Goal: Information Seeking & Learning: Find specific page/section

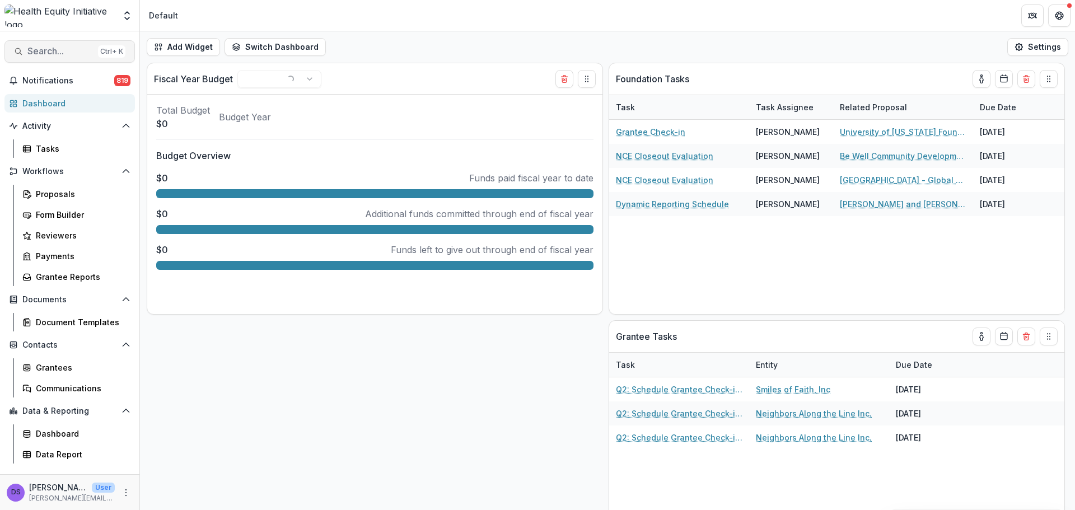
click at [72, 55] on span "Search..." at bounding box center [60, 51] width 66 height 11
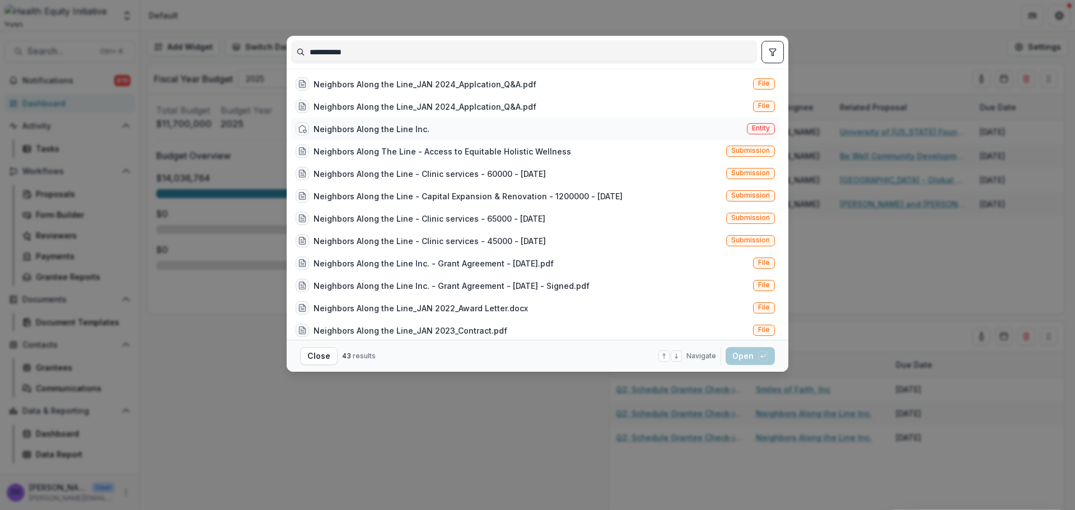
type input "**********"
click at [427, 124] on div "Neighbors Along the Line Inc. Entity" at bounding box center [535, 129] width 488 height 22
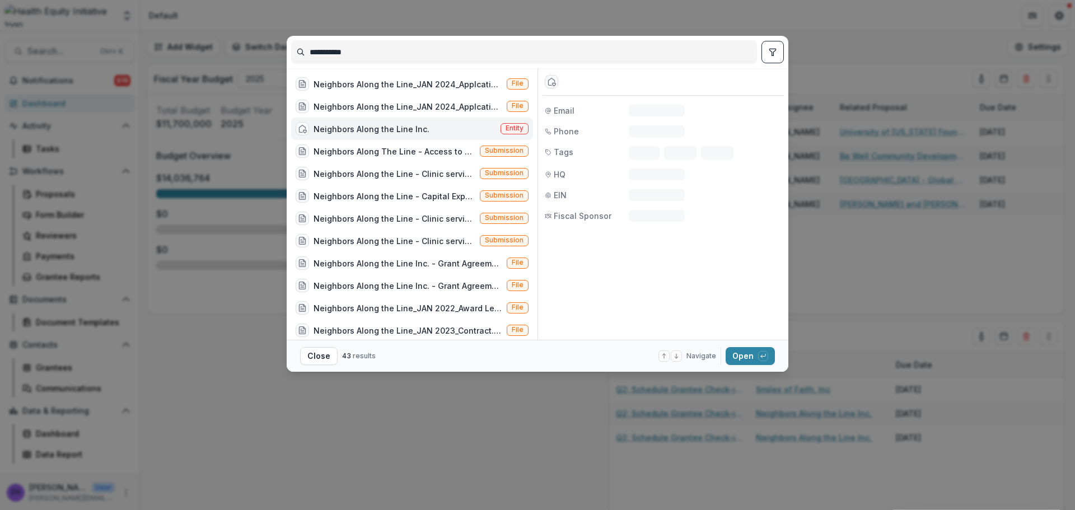
click at [427, 124] on div "Neighbors Along the Line Inc. Entity" at bounding box center [412, 129] width 242 height 22
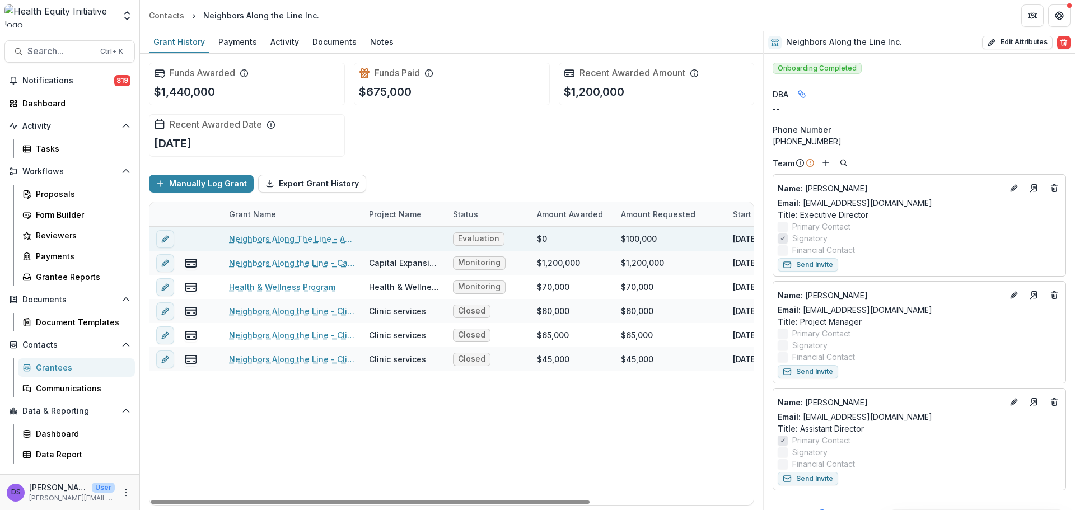
click at [322, 239] on link "Neighbors Along The Line - Access to Equitable Holistic Wellness" at bounding box center [292, 239] width 127 height 12
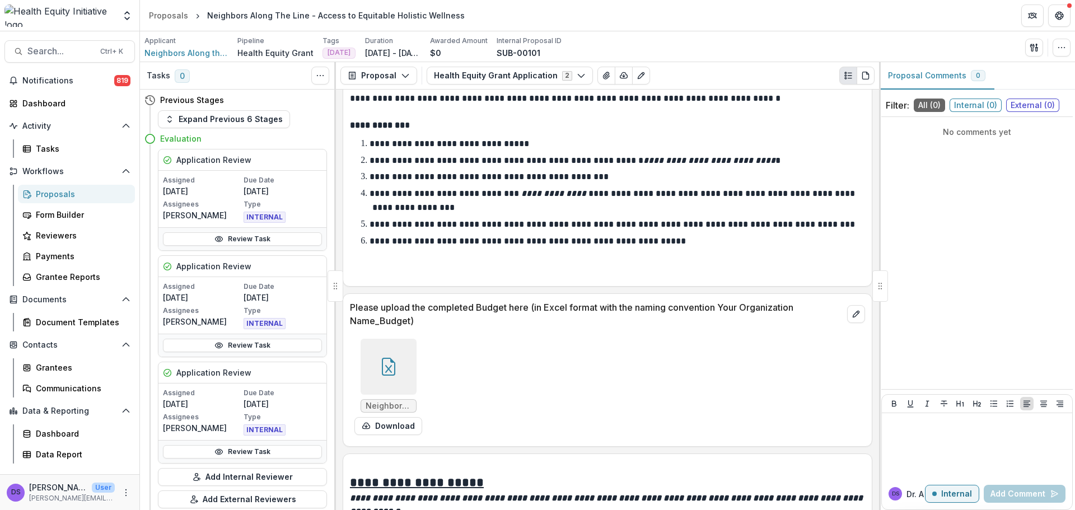
scroll to position [4088, 0]
click at [411, 380] on div at bounding box center [389, 366] width 56 height 56
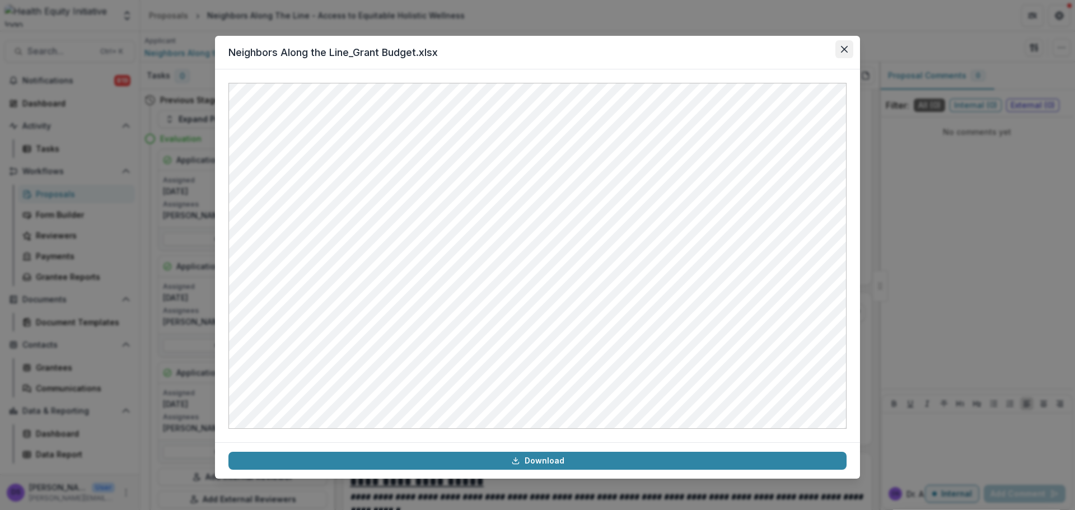
click at [846, 50] on icon "Close" at bounding box center [844, 49] width 7 height 7
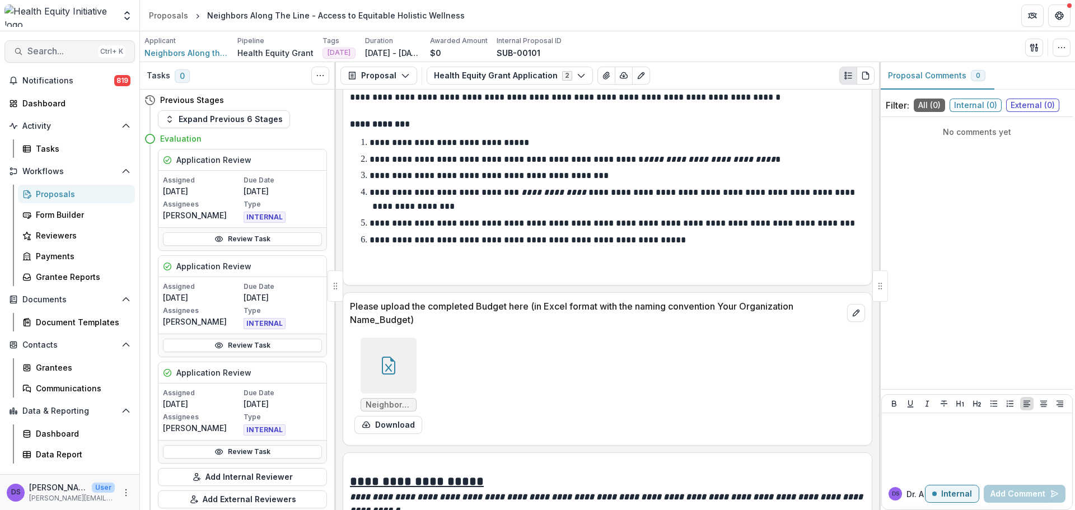
click at [76, 48] on span "Search..." at bounding box center [60, 51] width 66 height 11
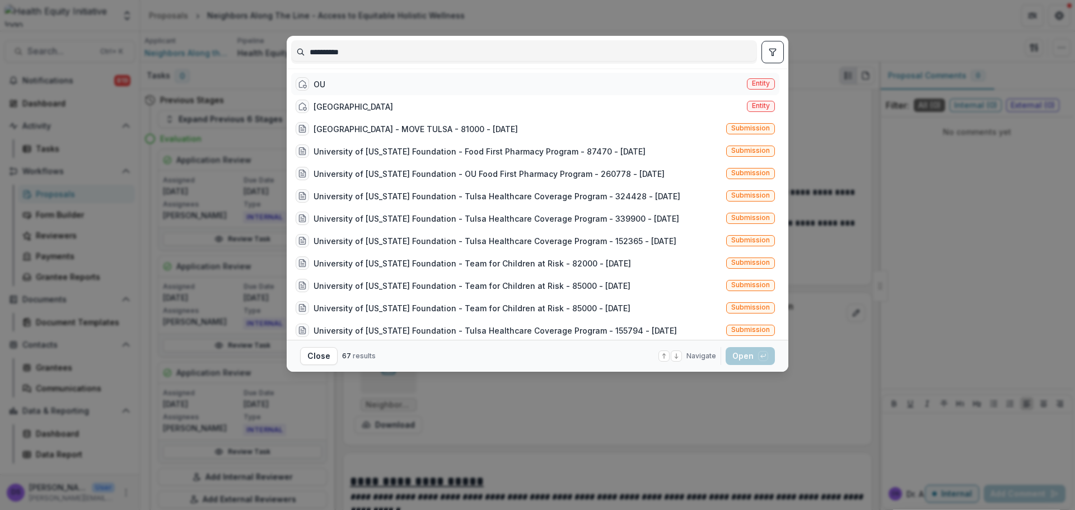
type input "**********"
click at [339, 83] on div "OU Entity" at bounding box center [535, 84] width 488 height 22
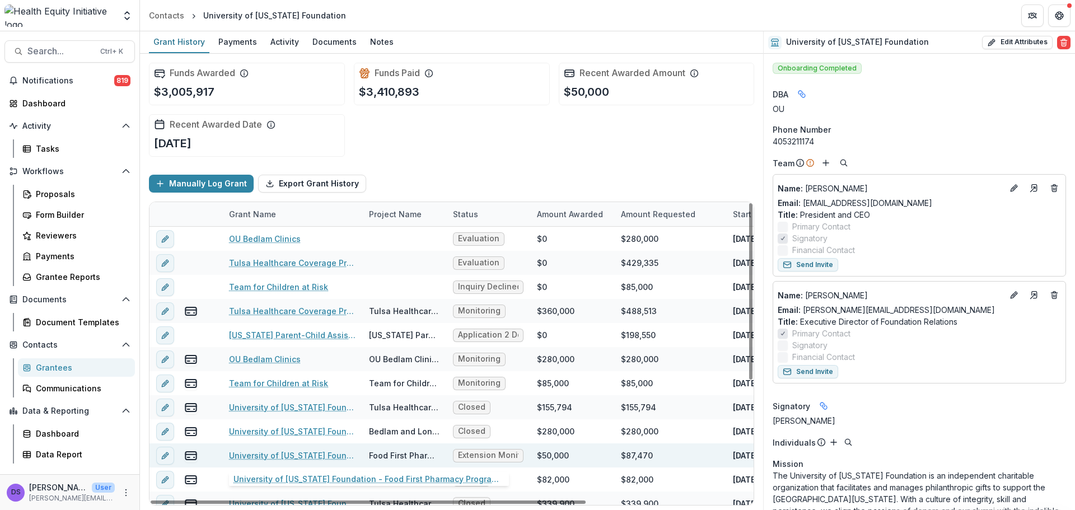
click at [291, 451] on link "University of [US_STATE] Foundation - Food First Pharmacy Program - 87470 - [DA…" at bounding box center [292, 456] width 127 height 12
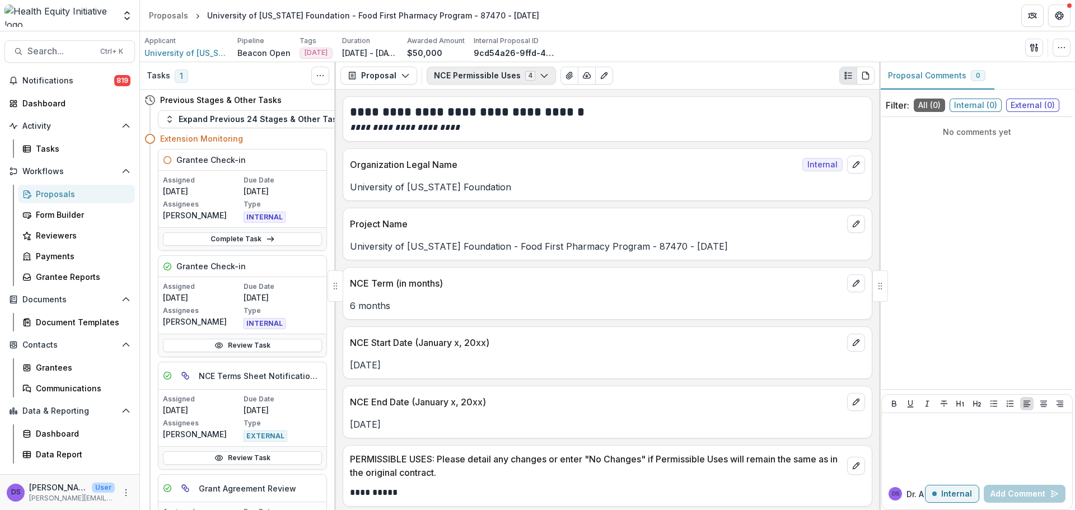
click at [529, 74] on button "NCE Permissible Uses 4" at bounding box center [491, 76] width 129 height 18
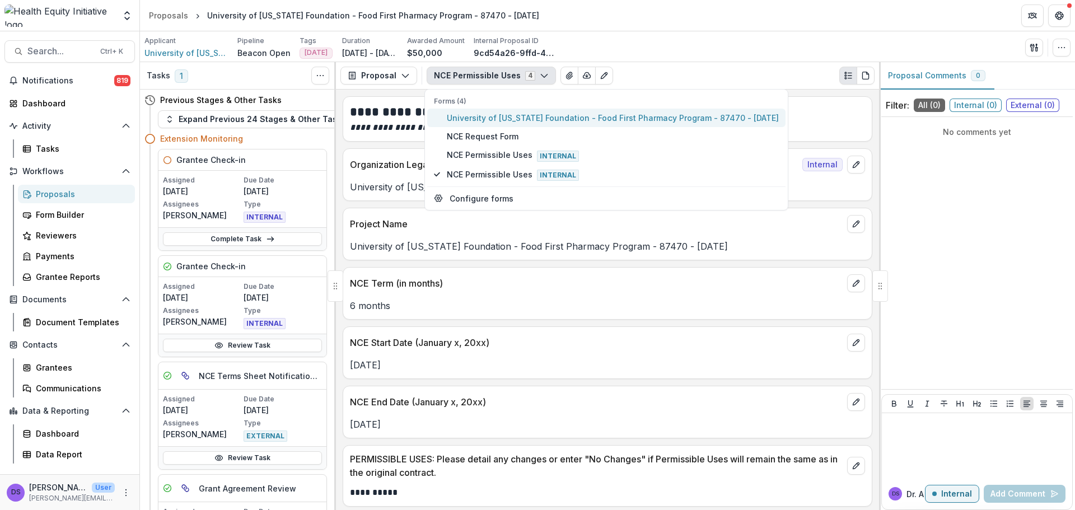
click at [528, 122] on span "University of [US_STATE] Foundation - Food First Pharmacy Program - 87470 - [DA…" at bounding box center [613, 118] width 332 height 12
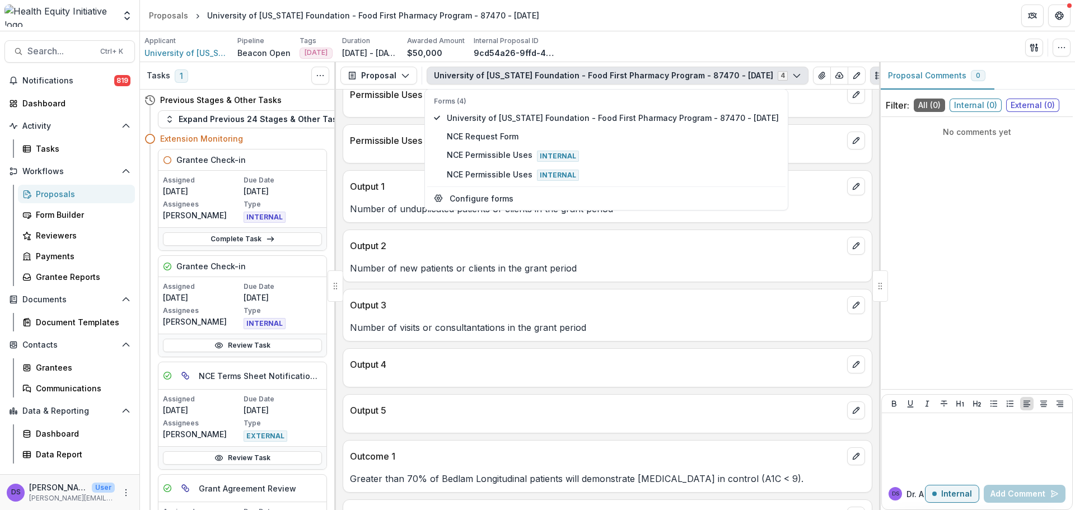
scroll to position [930, 0]
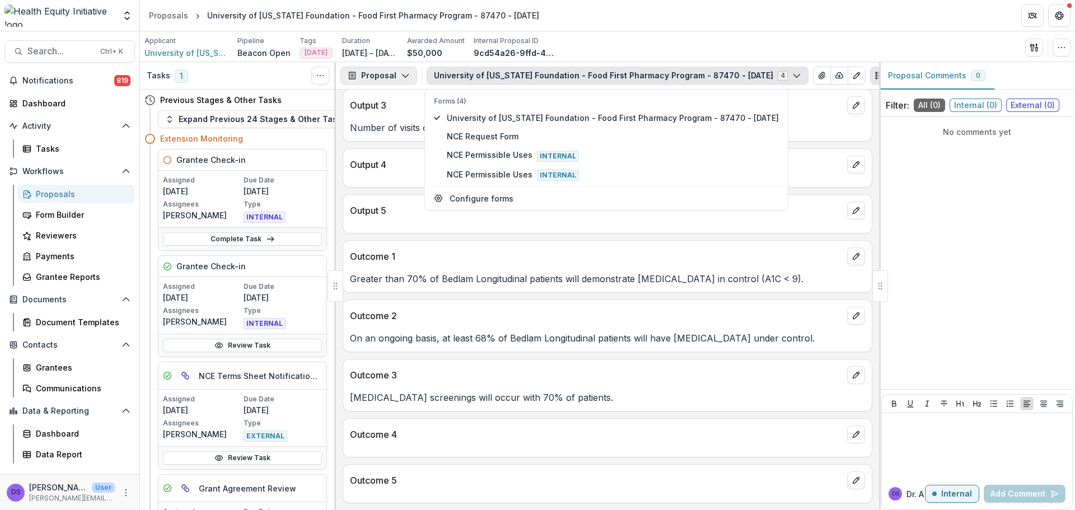
click at [401, 76] on icon "button" at bounding box center [405, 75] width 9 height 9
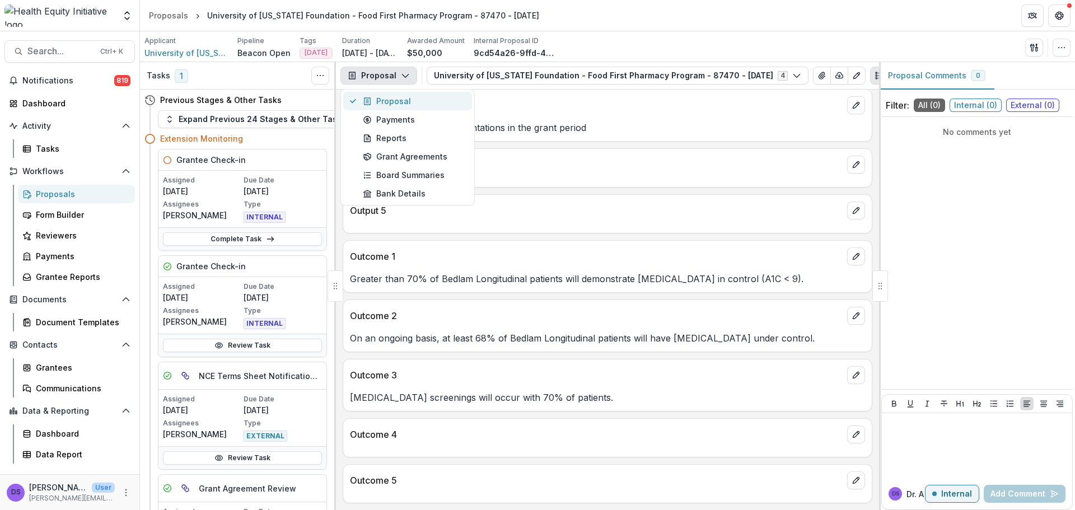
click at [407, 94] on button "Proposal" at bounding box center [407, 101] width 129 height 18
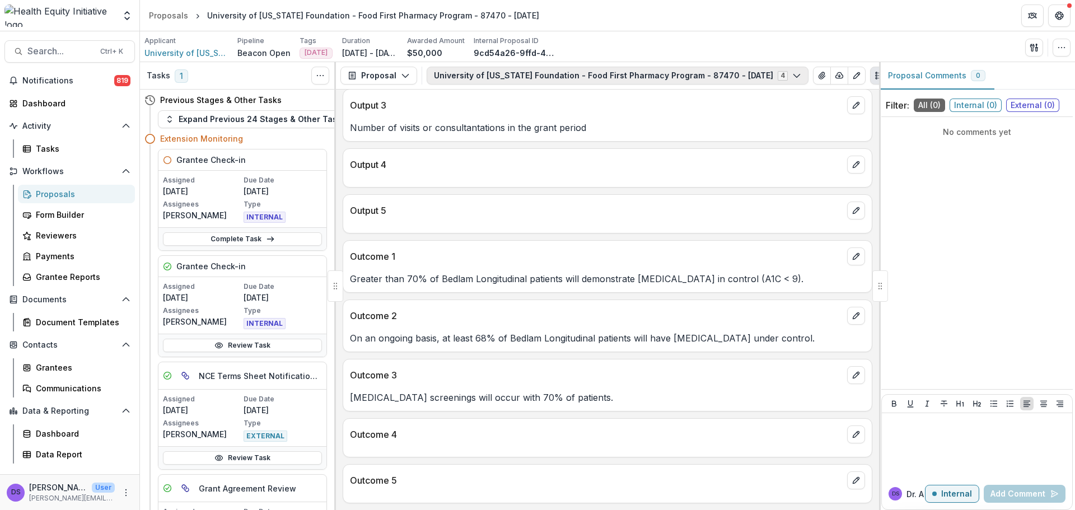
click at [460, 73] on button "University of [US_STATE] Foundation - Food First Pharmacy Program - 87470 - [DA…" at bounding box center [618, 76] width 382 height 18
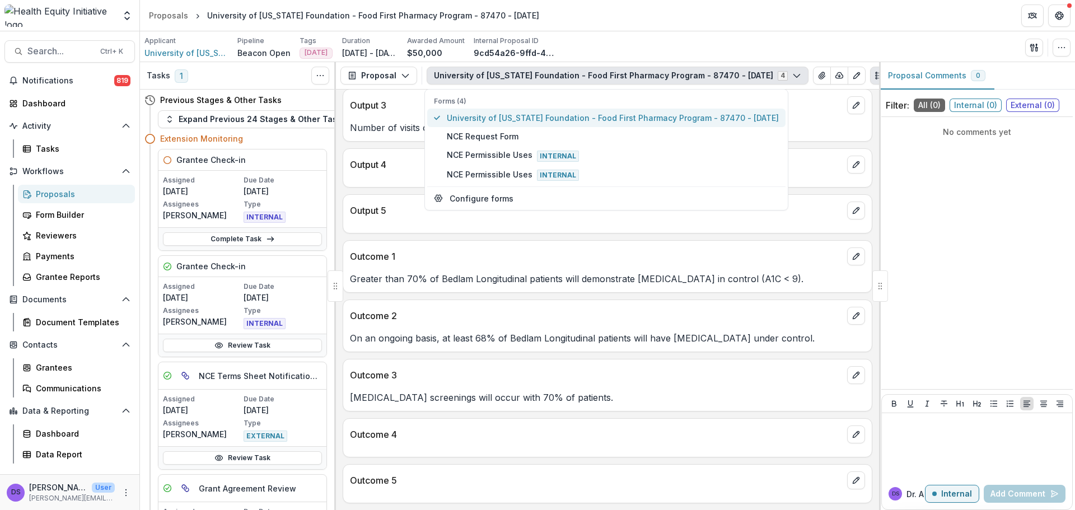
click at [506, 120] on span "University of [US_STATE] Foundation - Food First Pharmacy Program - 87470 - [DA…" at bounding box center [613, 118] width 332 height 12
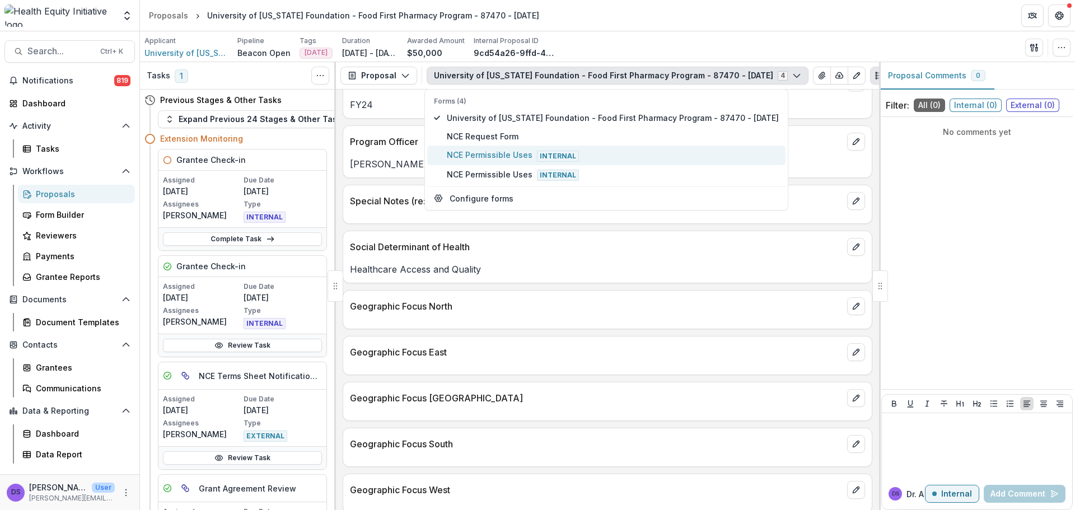
click at [509, 150] on span "NCE Permissible Uses Internal" at bounding box center [613, 155] width 332 height 12
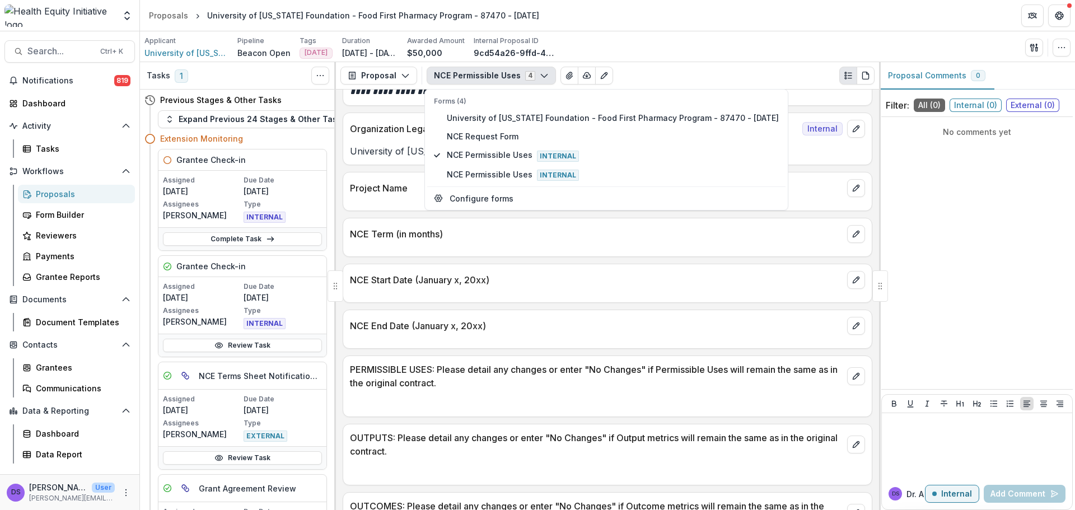
scroll to position [0, 0]
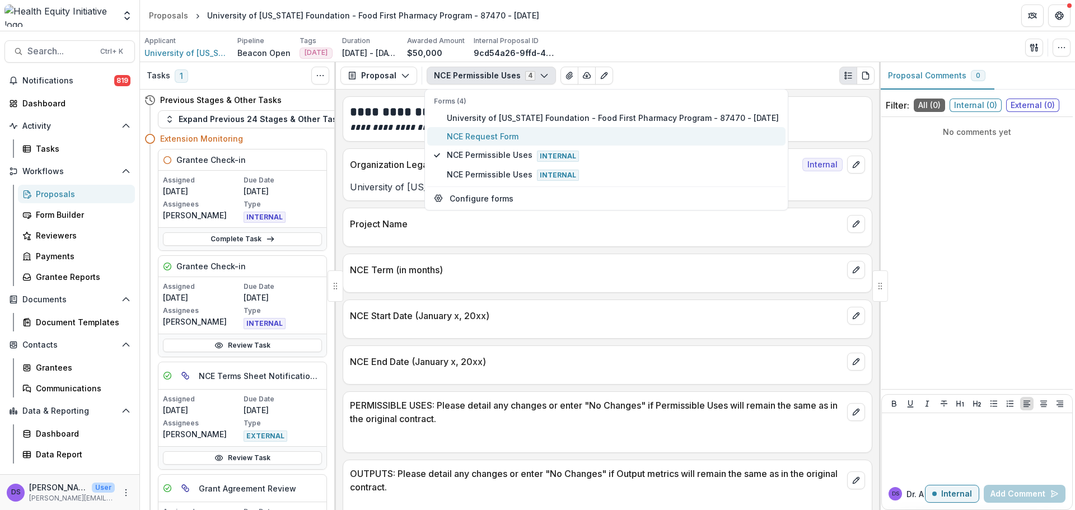
click at [500, 138] on span "NCE Request Form" at bounding box center [613, 136] width 332 height 12
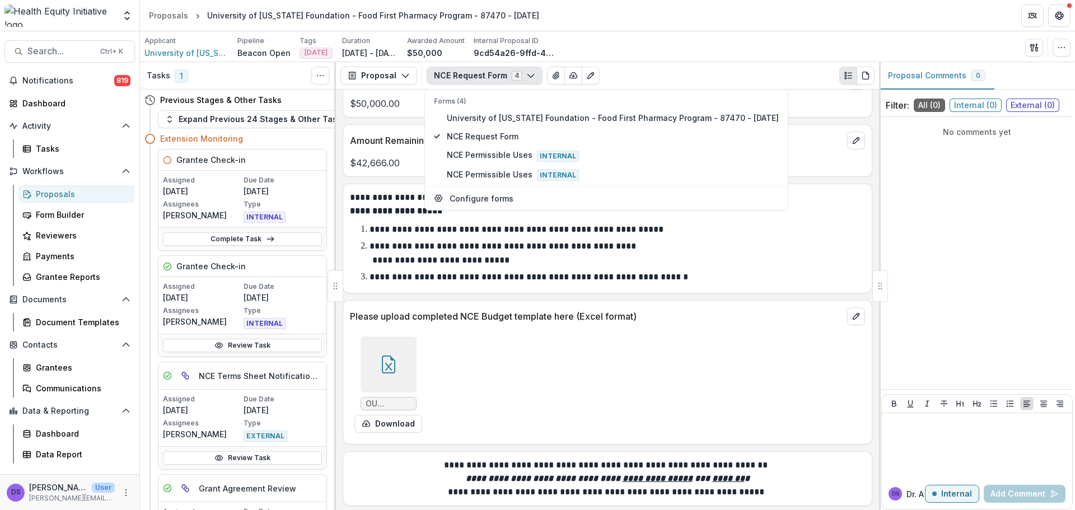
scroll to position [2192, 0]
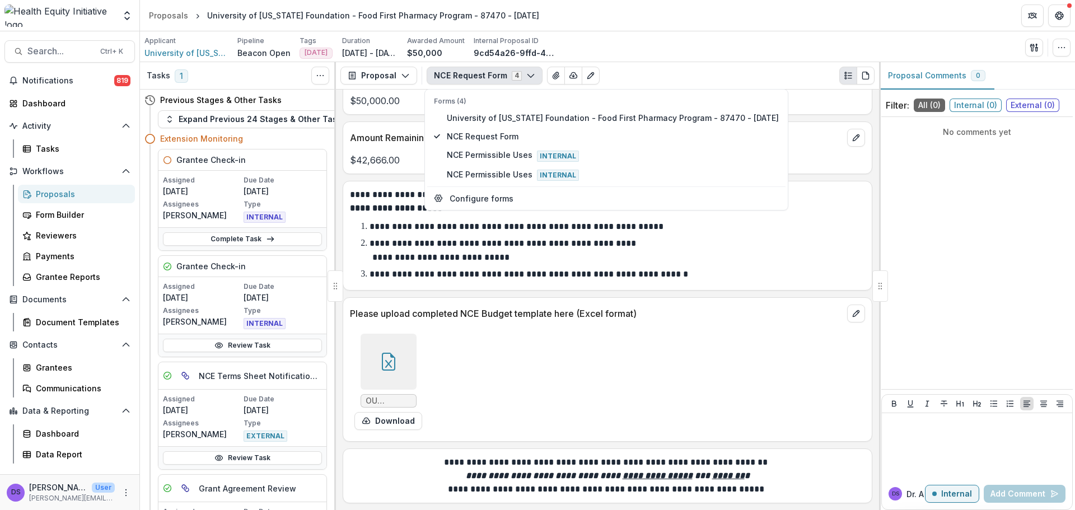
click at [644, 39] on div "Applicant University of [US_STATE] Foundation Pipeline Beacon Open Tags [DATE] …" at bounding box center [607, 46] width 935 height 31
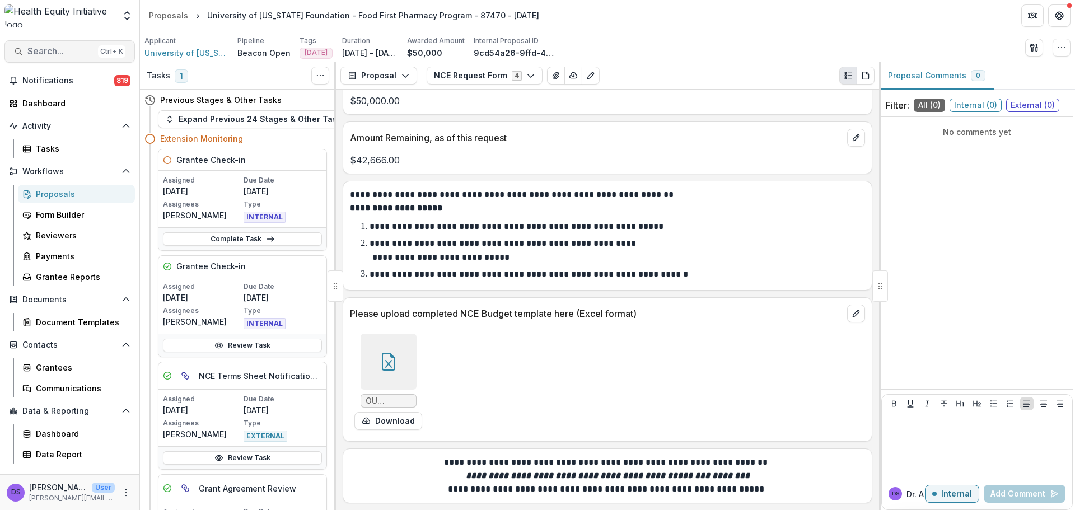
click at [49, 41] on button "Search... Ctrl + K" at bounding box center [69, 51] width 130 height 22
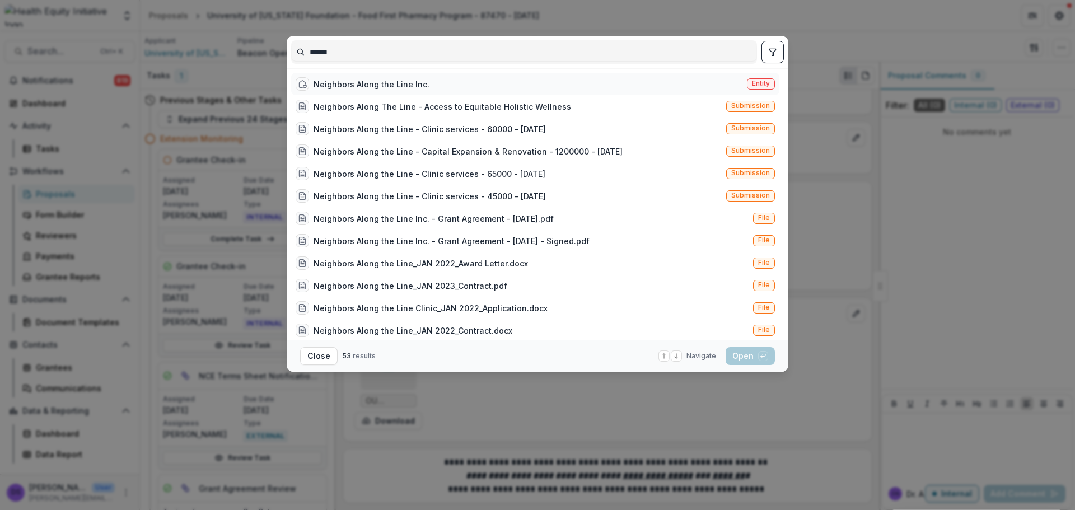
type input "******"
click at [333, 78] on div "Neighbors Along the Line Inc." at bounding box center [372, 84] width 116 height 12
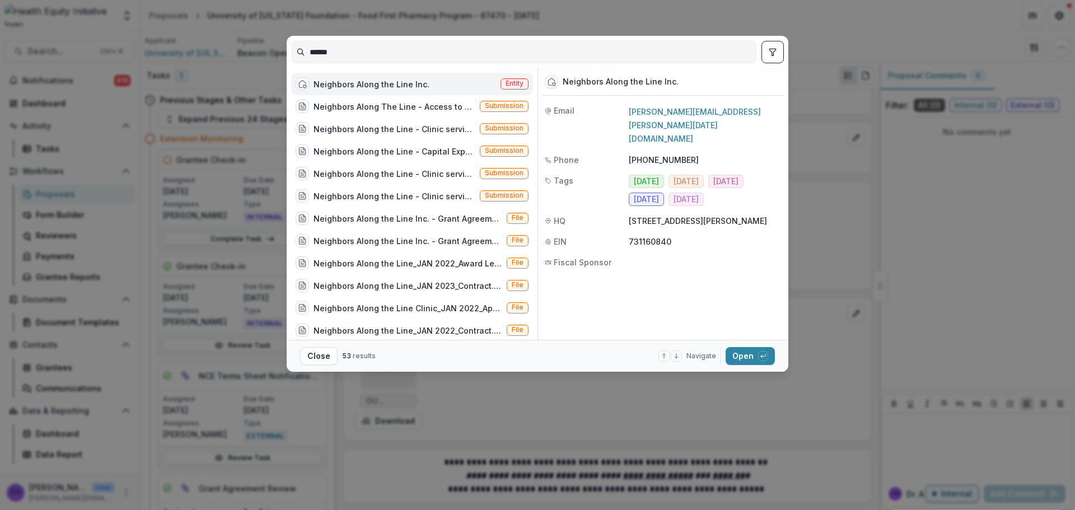
click at [333, 78] on div "Neighbors Along the Line Inc." at bounding box center [372, 84] width 116 height 12
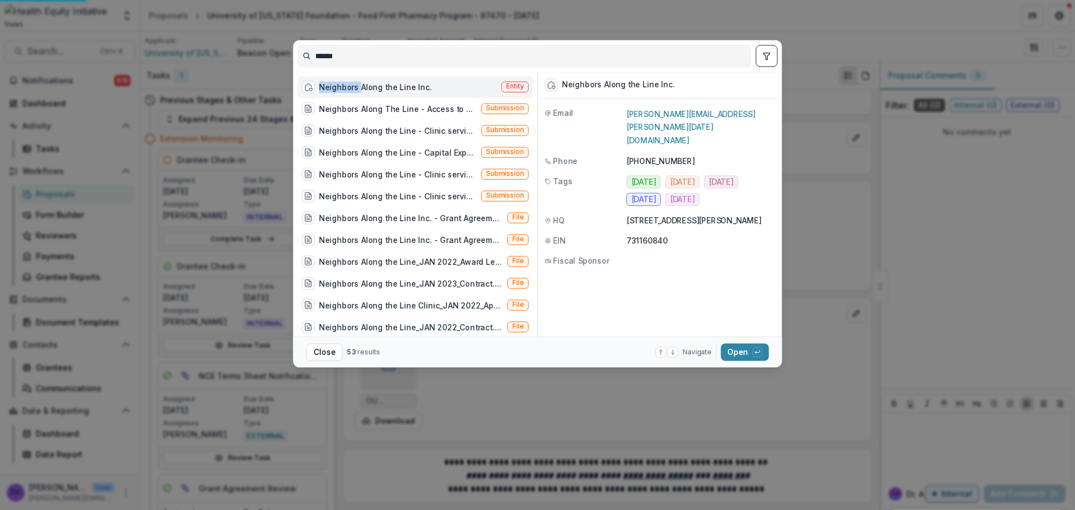
click at [333, 78] on div "Neighbors Along the Line Inc. Entity Neighbors Along The Line - Access to Equit…" at bounding box center [417, 204] width 240 height 265
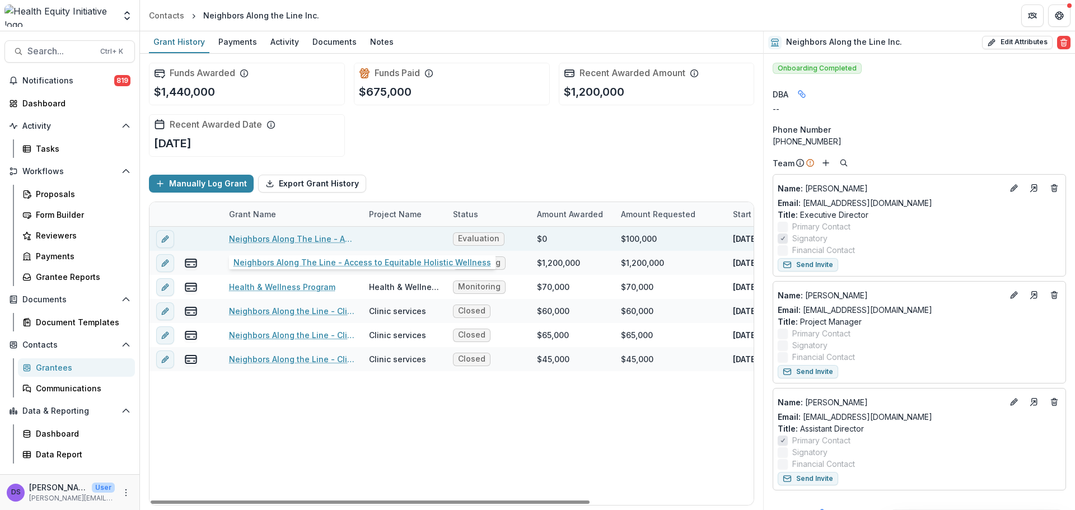
click at [305, 239] on link "Neighbors Along The Line - Access to Equitable Holistic Wellness" at bounding box center [292, 239] width 127 height 12
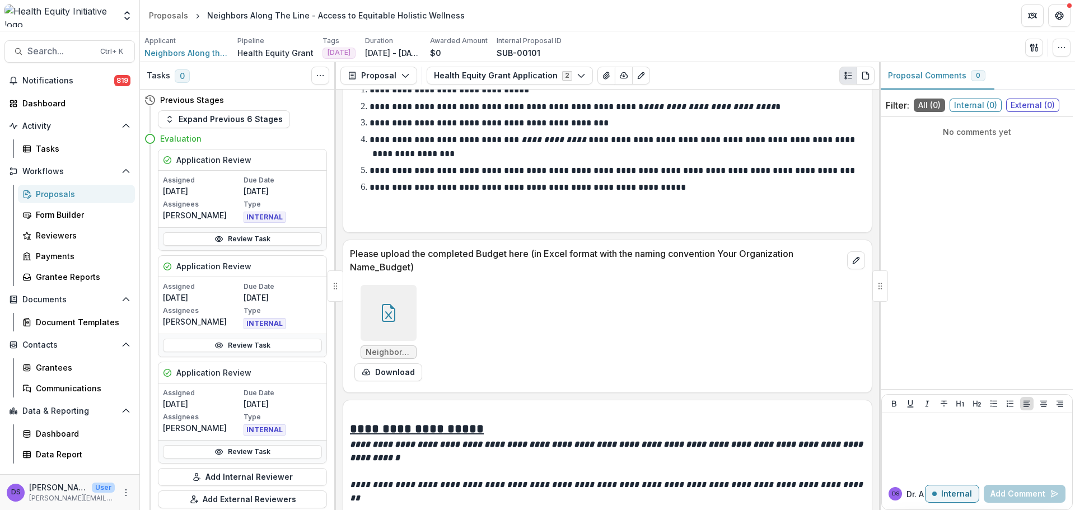
scroll to position [4144, 0]
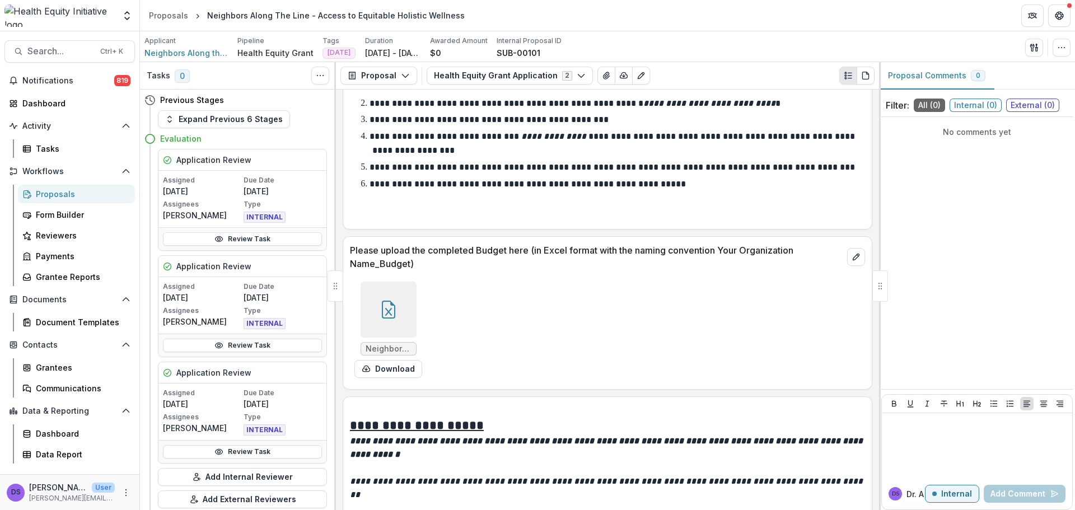
click at [395, 319] on icon at bounding box center [389, 310] width 18 height 18
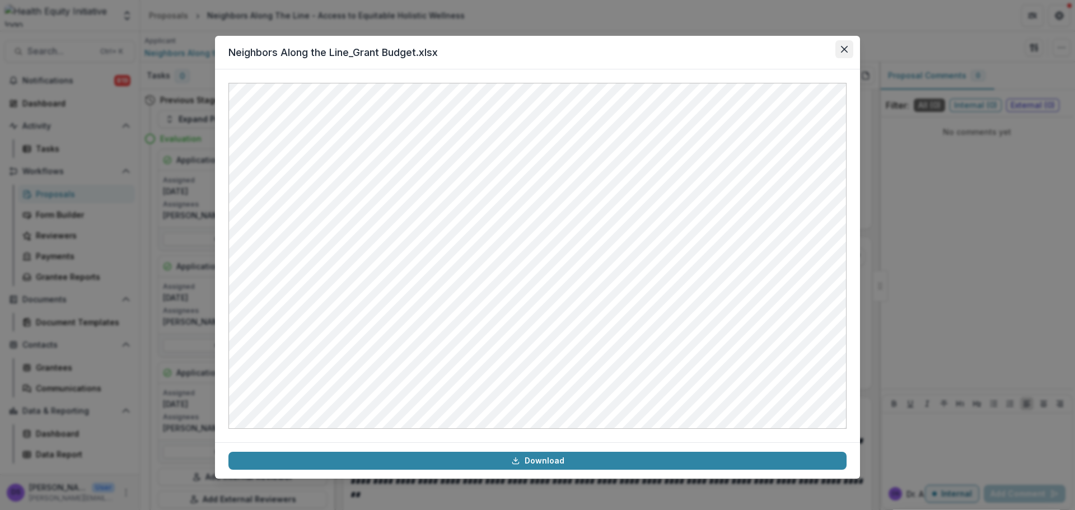
click at [840, 55] on button "Close" at bounding box center [844, 49] width 18 height 18
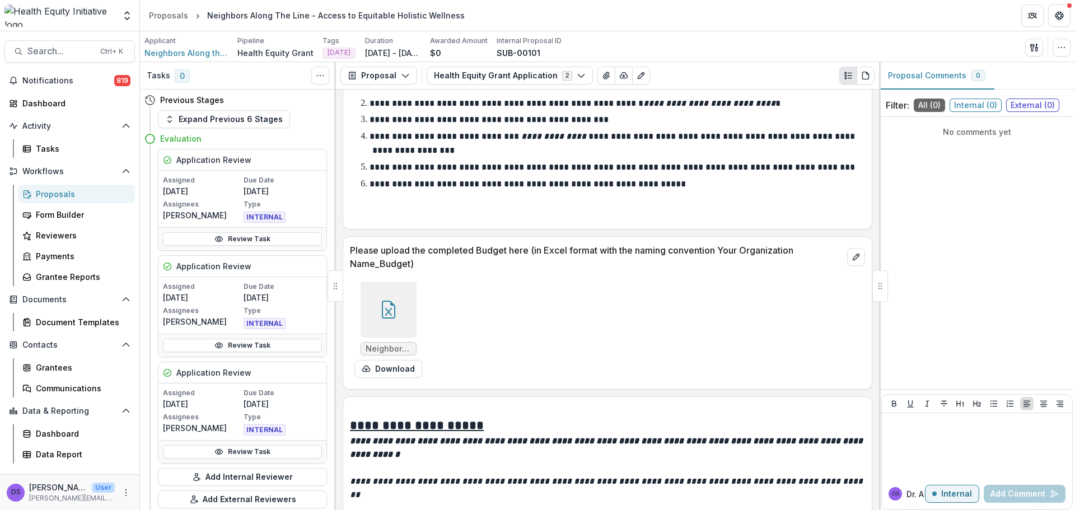
click at [394, 319] on icon at bounding box center [389, 310] width 18 height 18
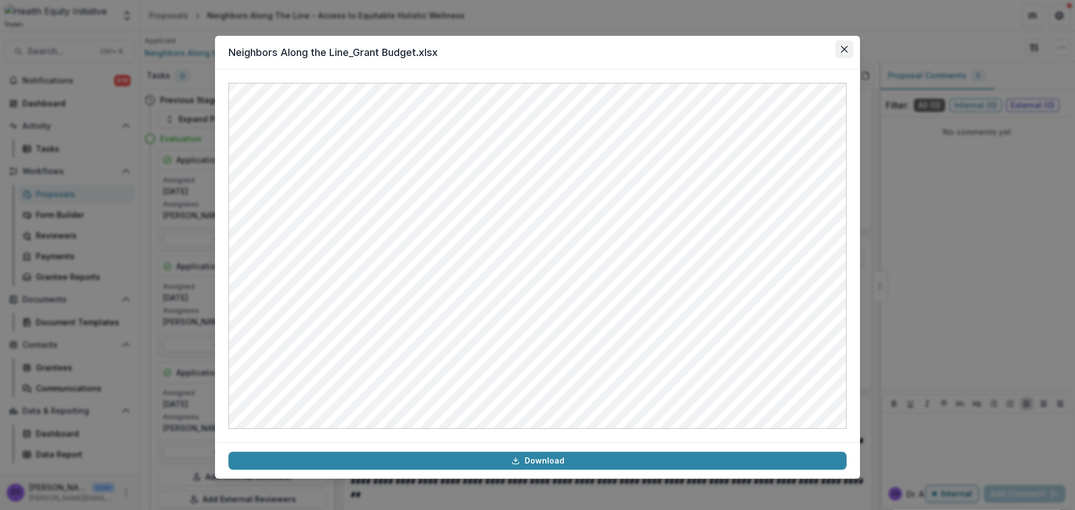
click at [847, 46] on icon "Close" at bounding box center [844, 49] width 7 height 7
